Goal: Navigation & Orientation: Go to known website

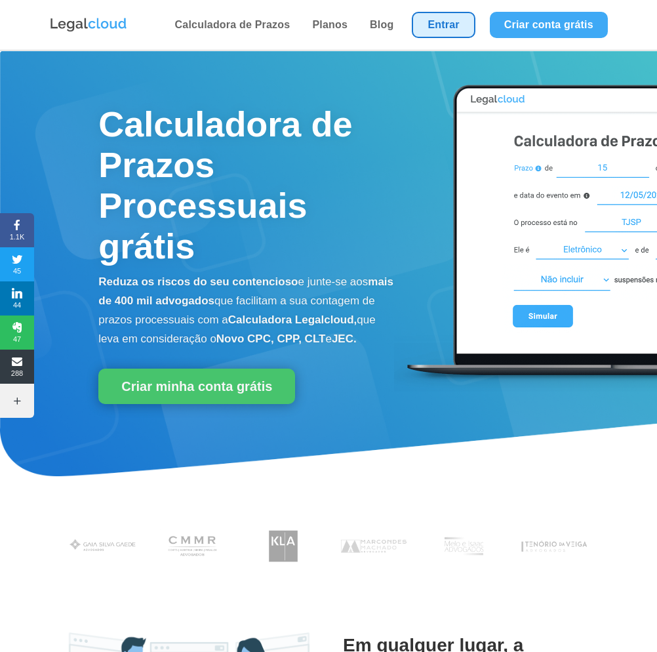
click at [457, 29] on link "Entrar" at bounding box center [443, 25] width 63 height 26
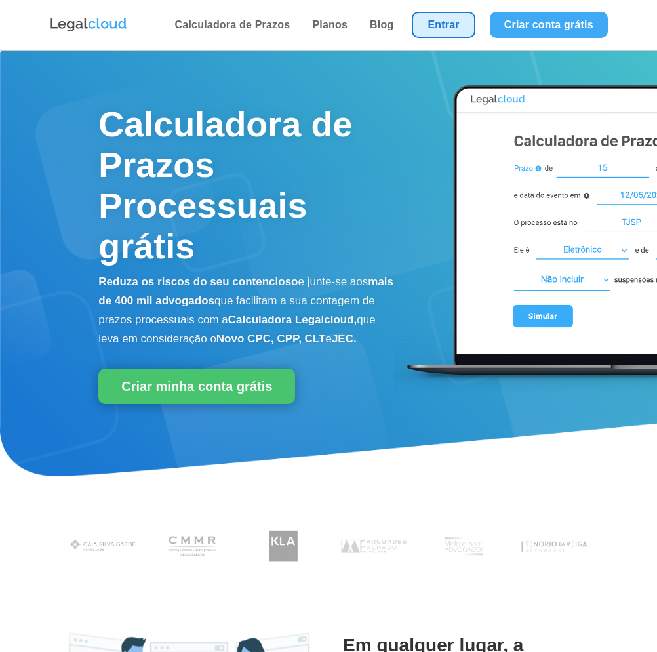
click at [438, 28] on link "Entrar" at bounding box center [443, 25] width 63 height 26
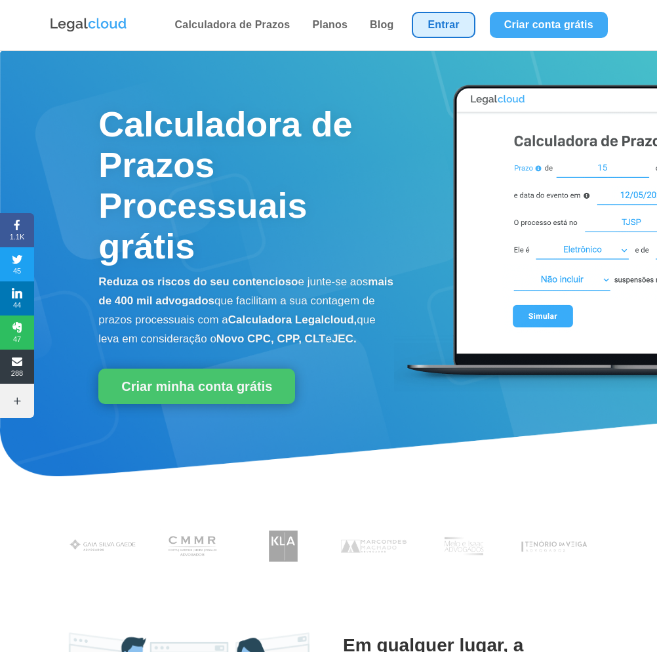
click at [454, 30] on link "Entrar" at bounding box center [443, 25] width 63 height 26
